Goal: Register for event/course

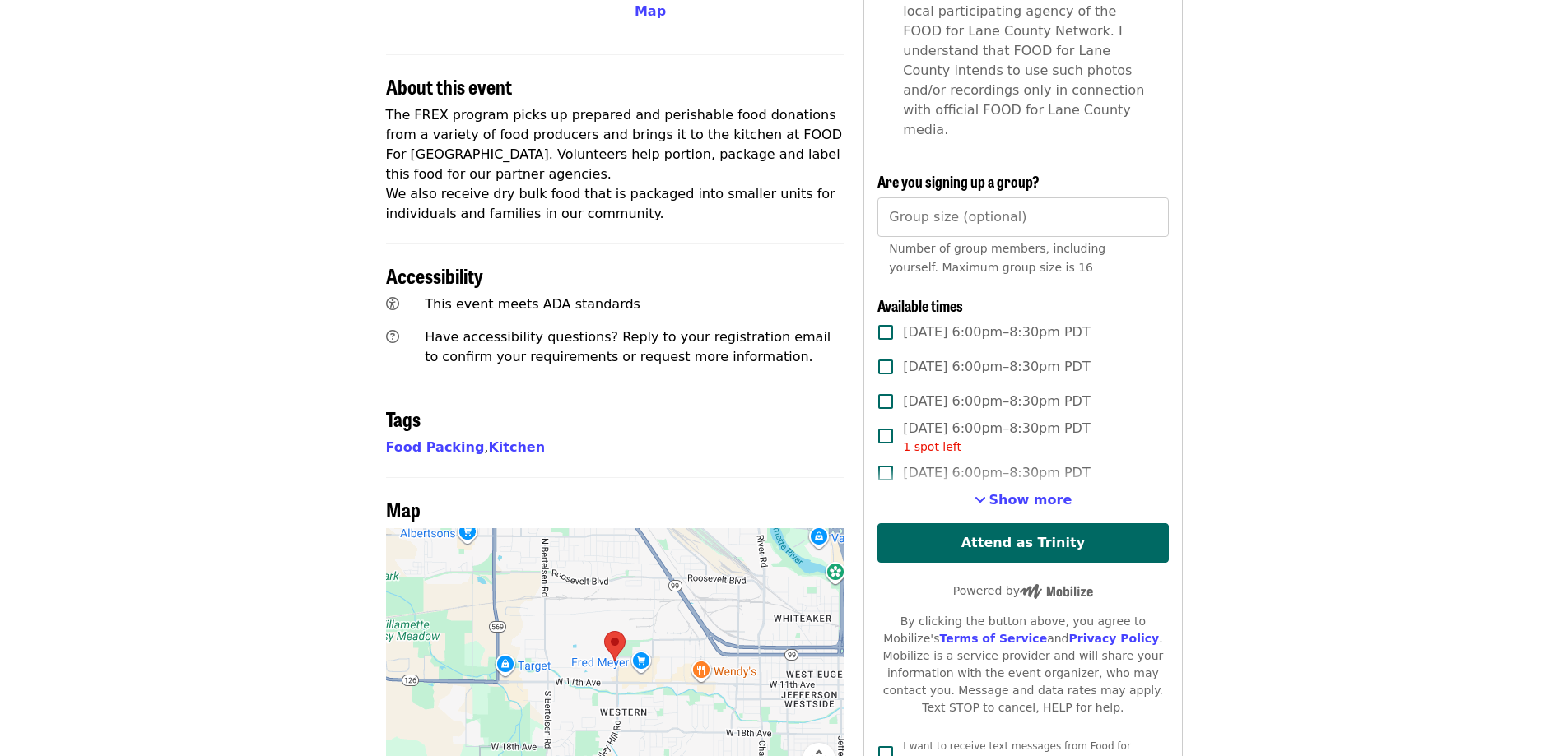
scroll to position [576, 0]
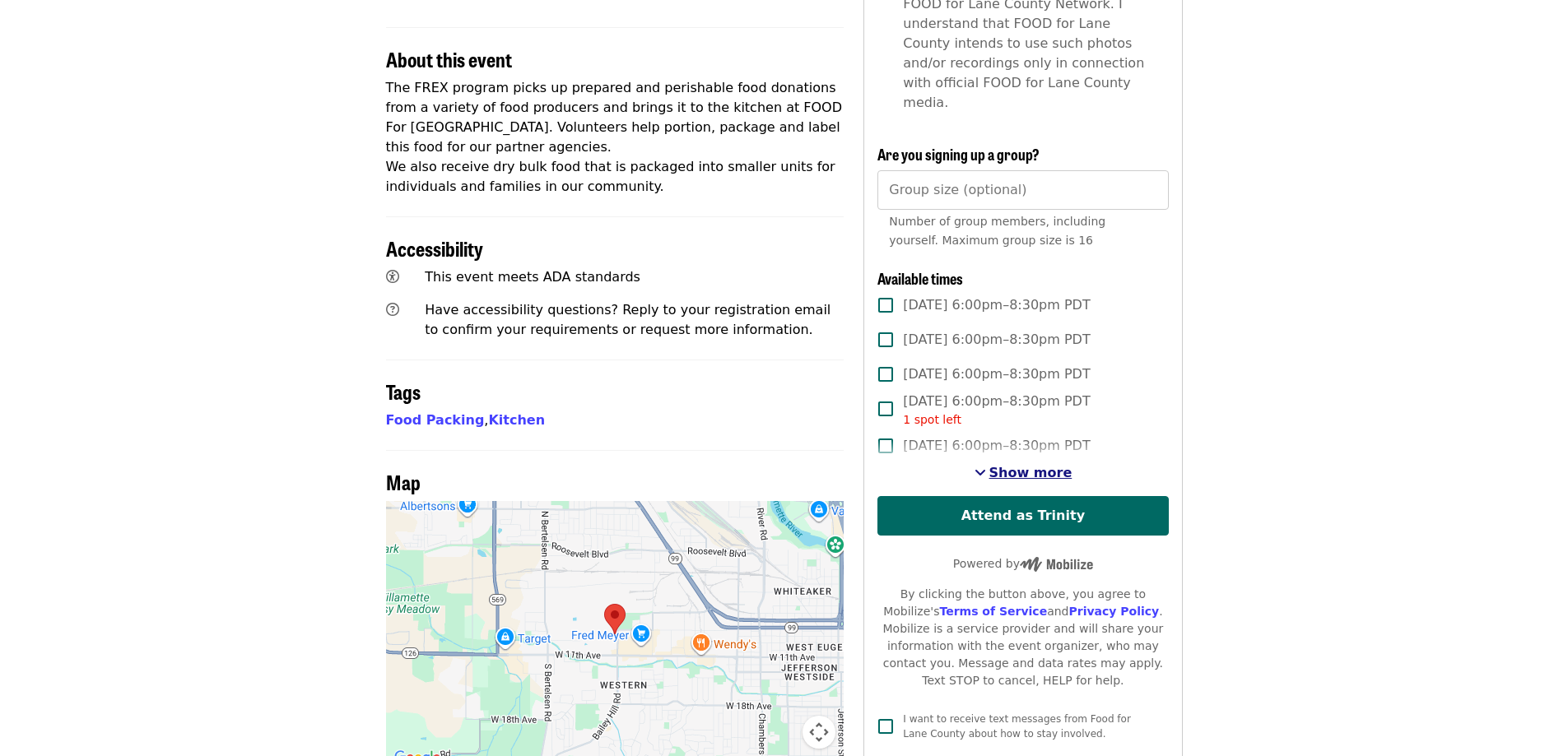
click at [1015, 465] on span "Show more" at bounding box center [1030, 473] width 83 height 15
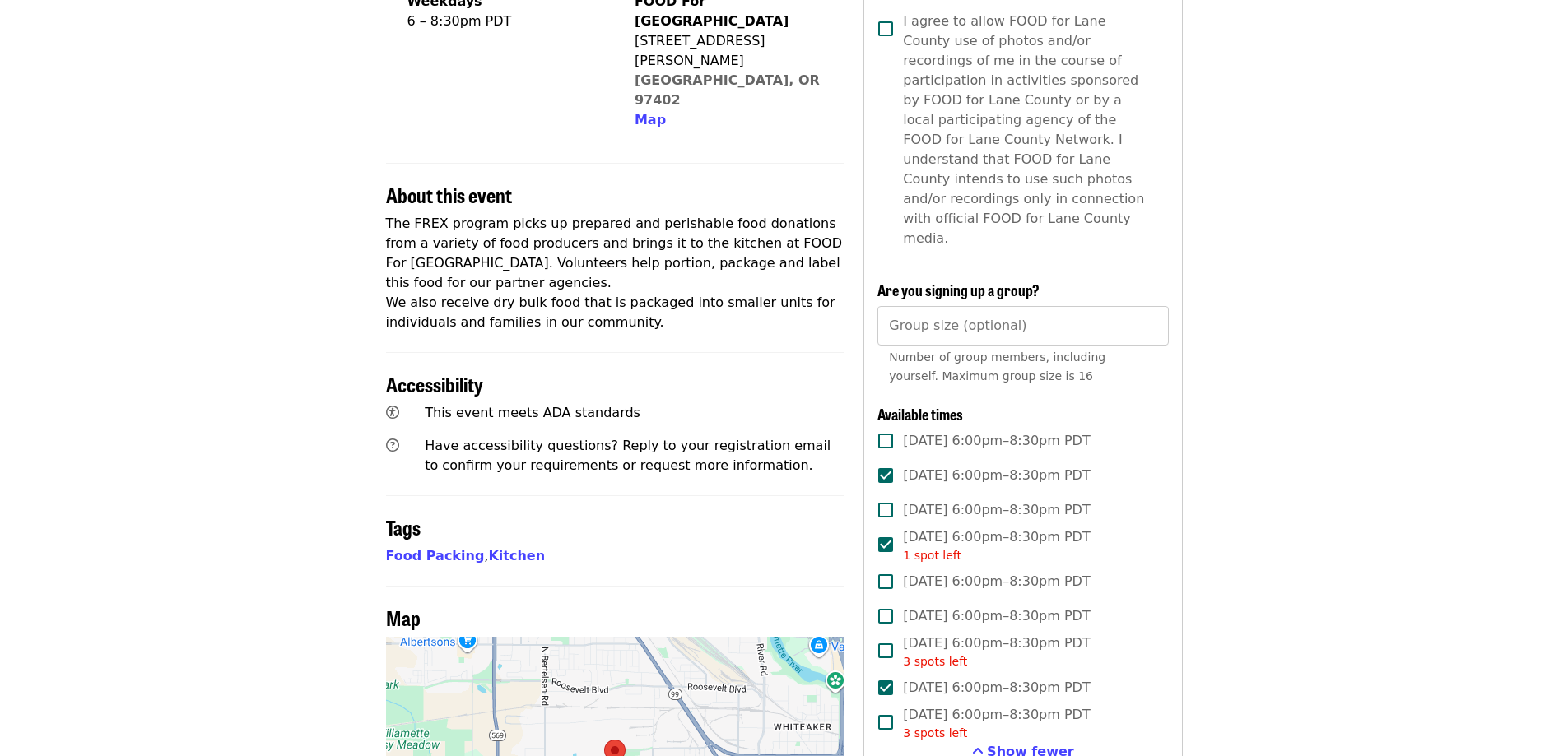
scroll to position [411, 0]
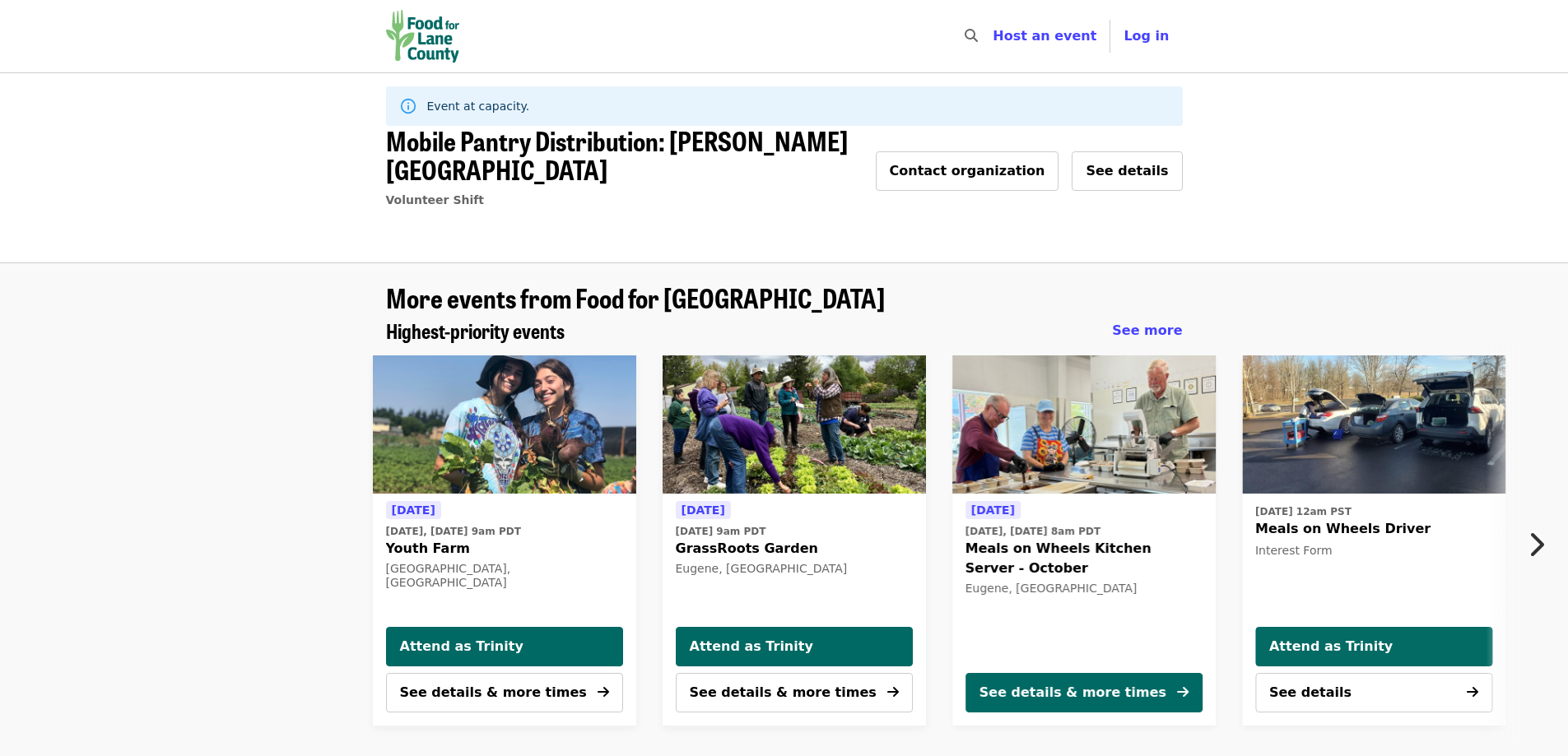
click at [431, 32] on img "Main navigation" at bounding box center [423, 35] width 74 height 52
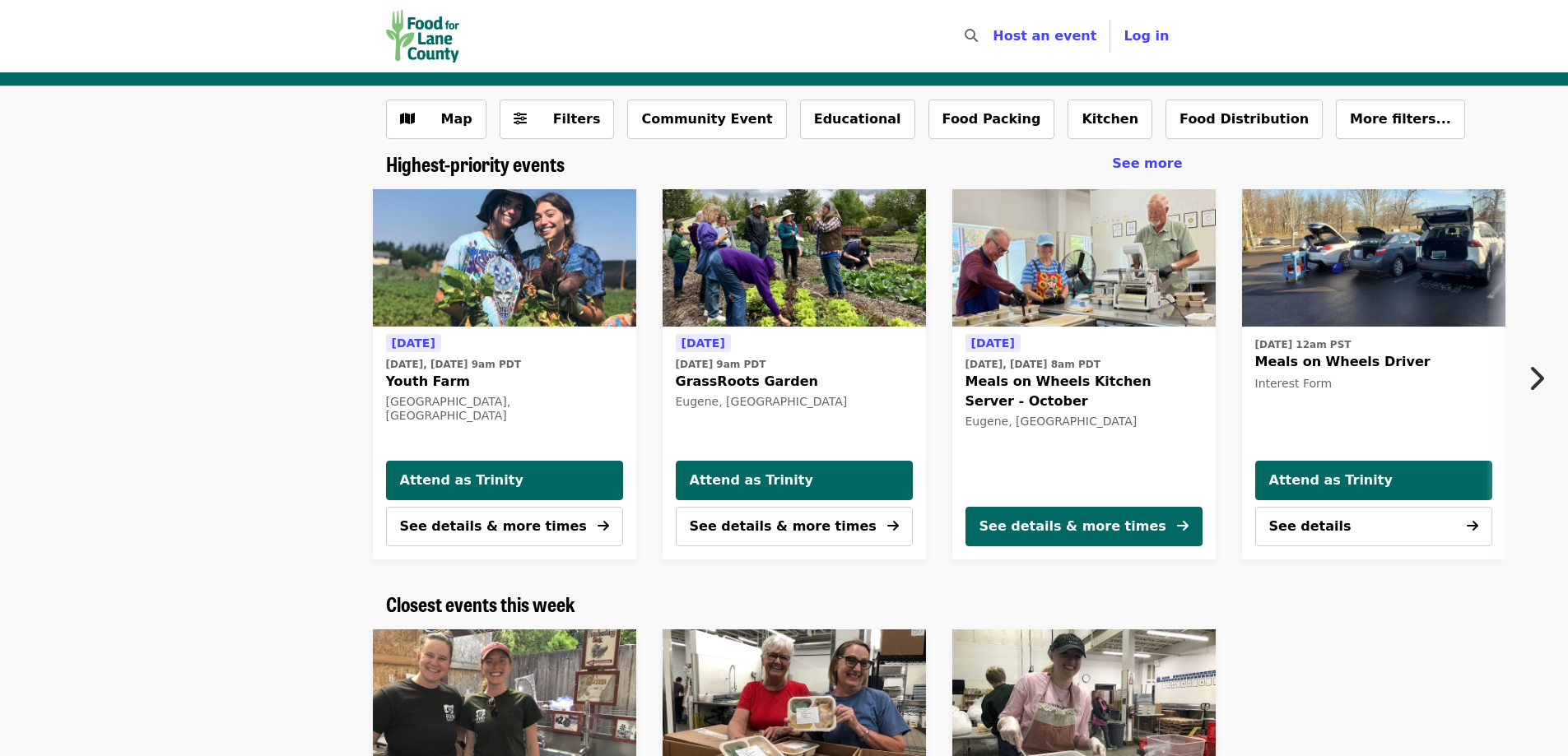
click at [1532, 373] on icon "chevron-right icon" at bounding box center [1535, 378] width 16 height 31
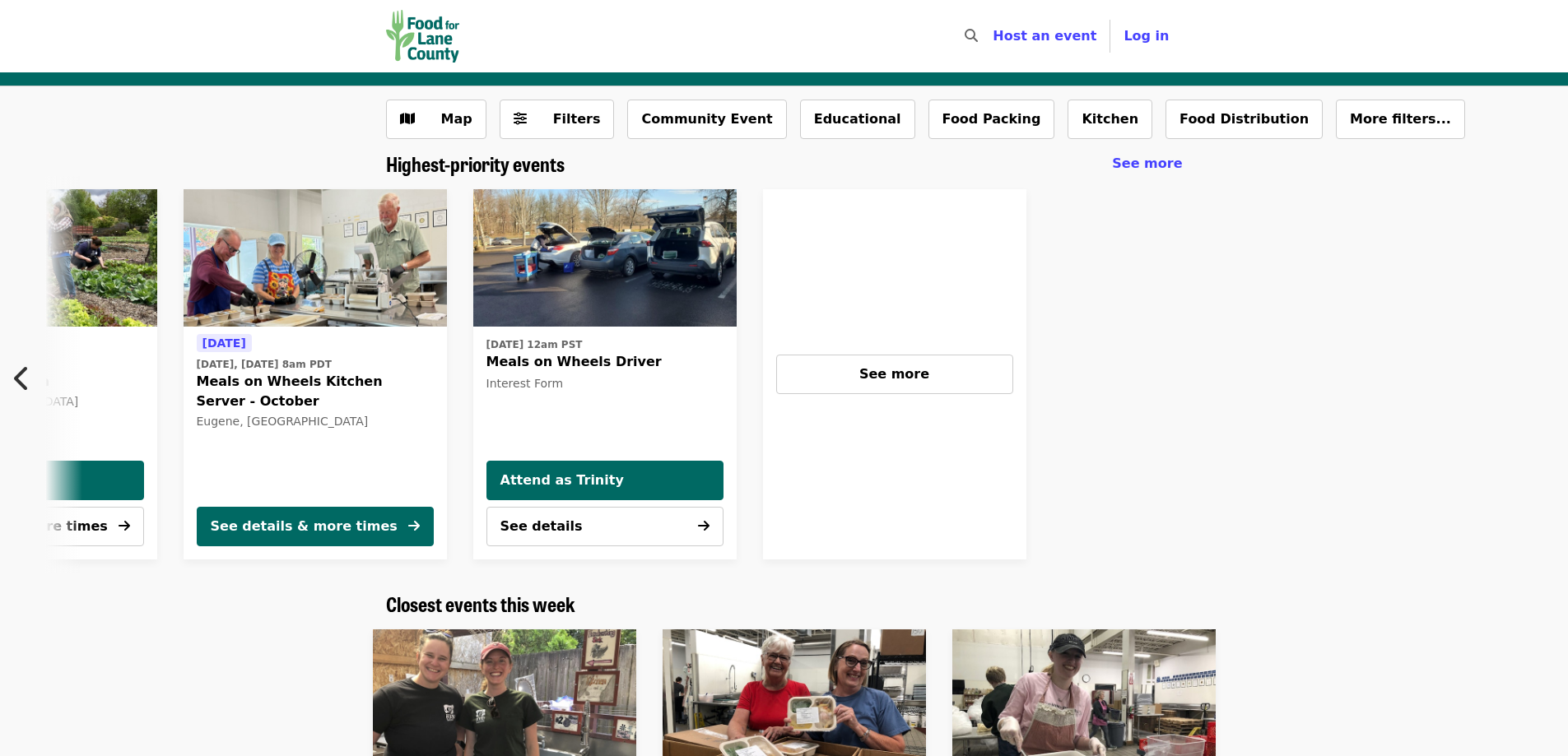
scroll to position [0, 771]
click at [942, 379] on div "See more" at bounding box center [894, 374] width 209 height 20
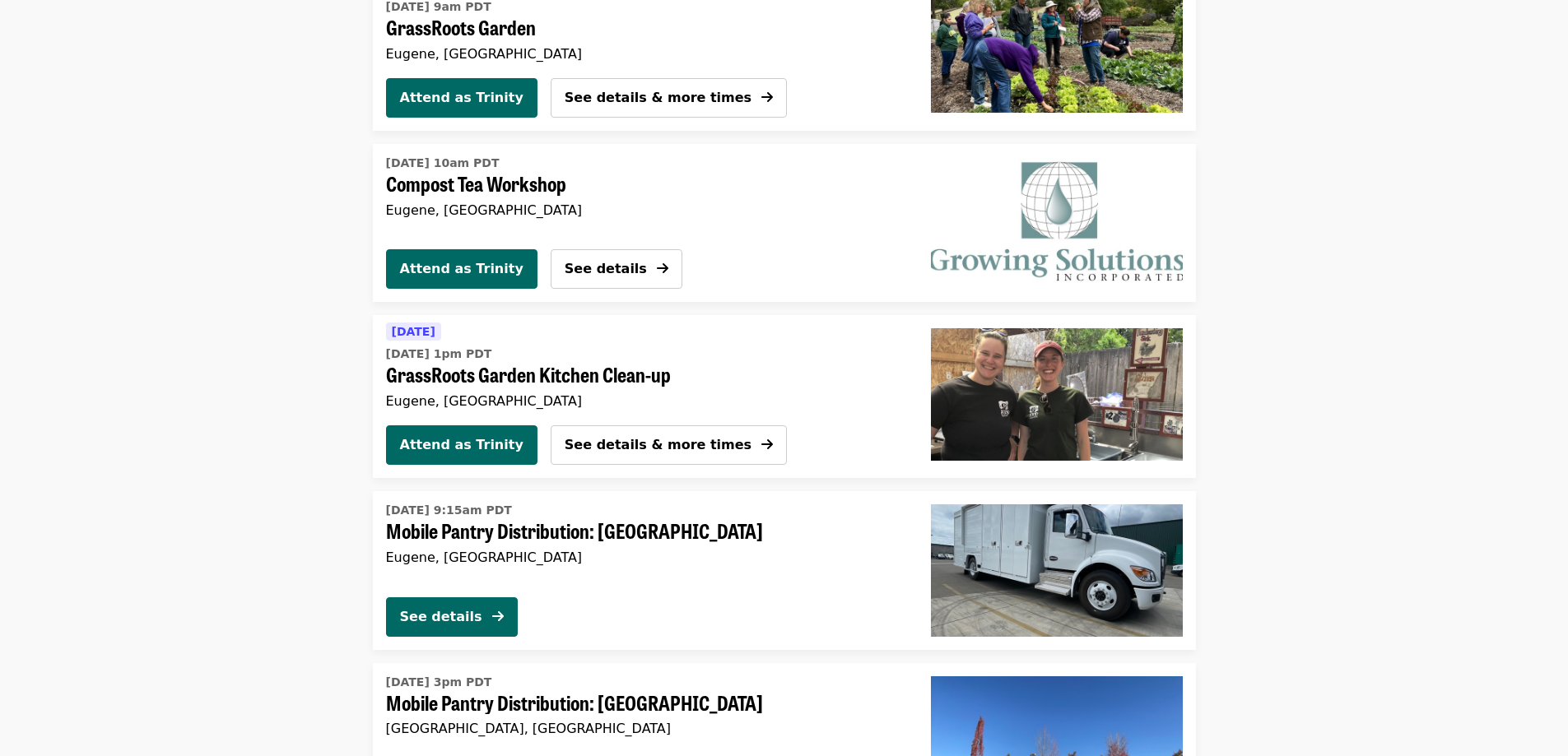
scroll to position [1481, 0]
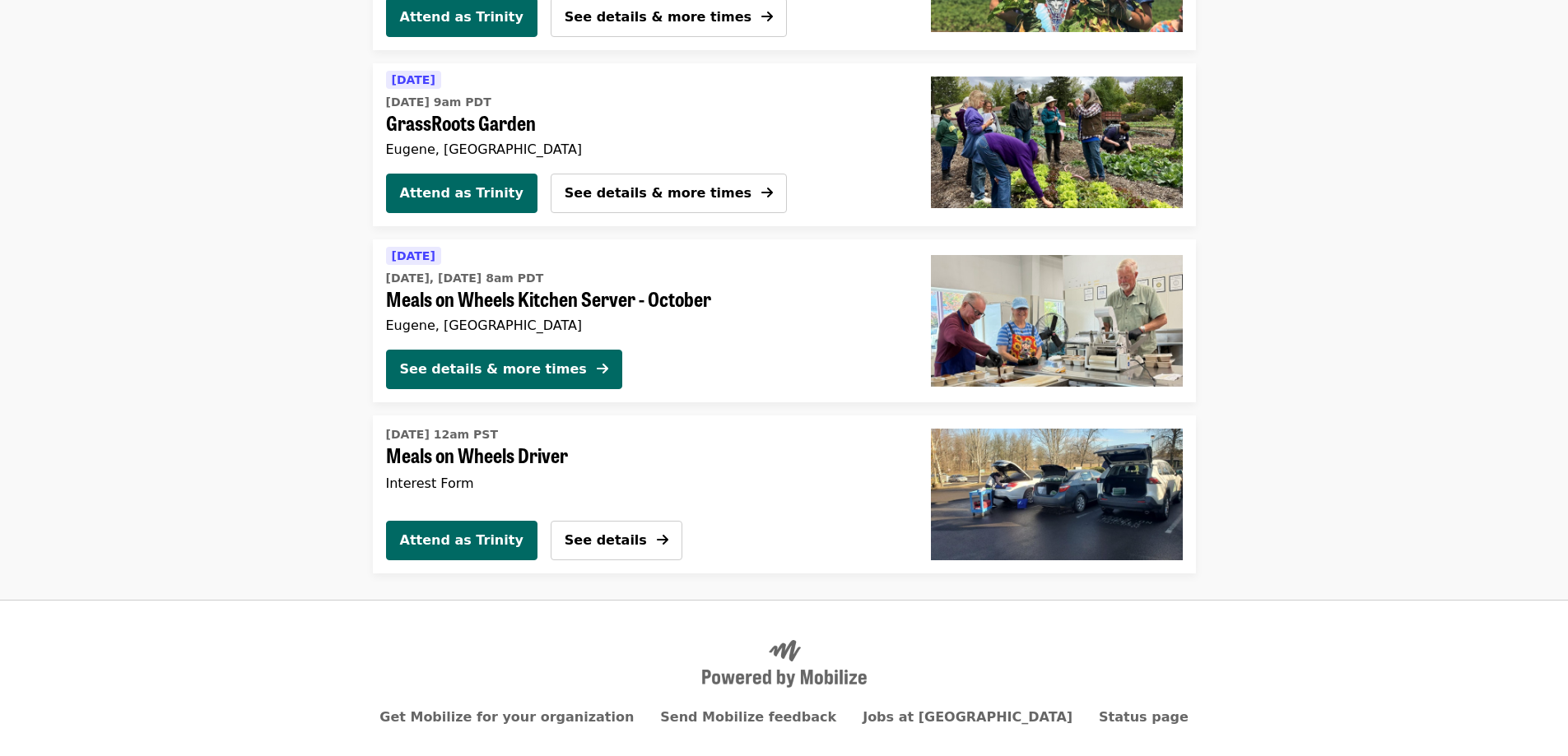
scroll to position [329, 0]
